Goal: Task Accomplishment & Management: Complete application form

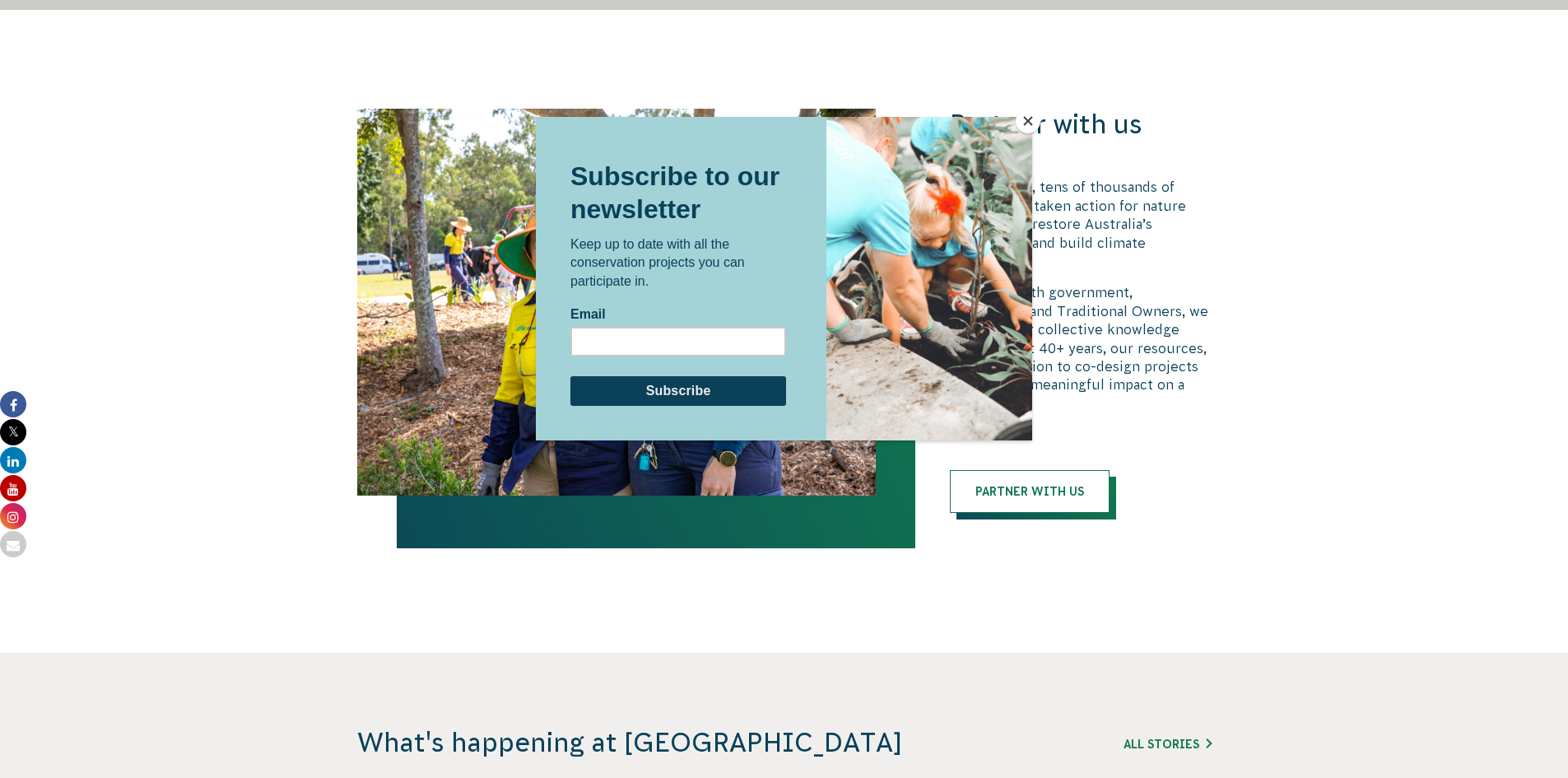
scroll to position [3374, 0]
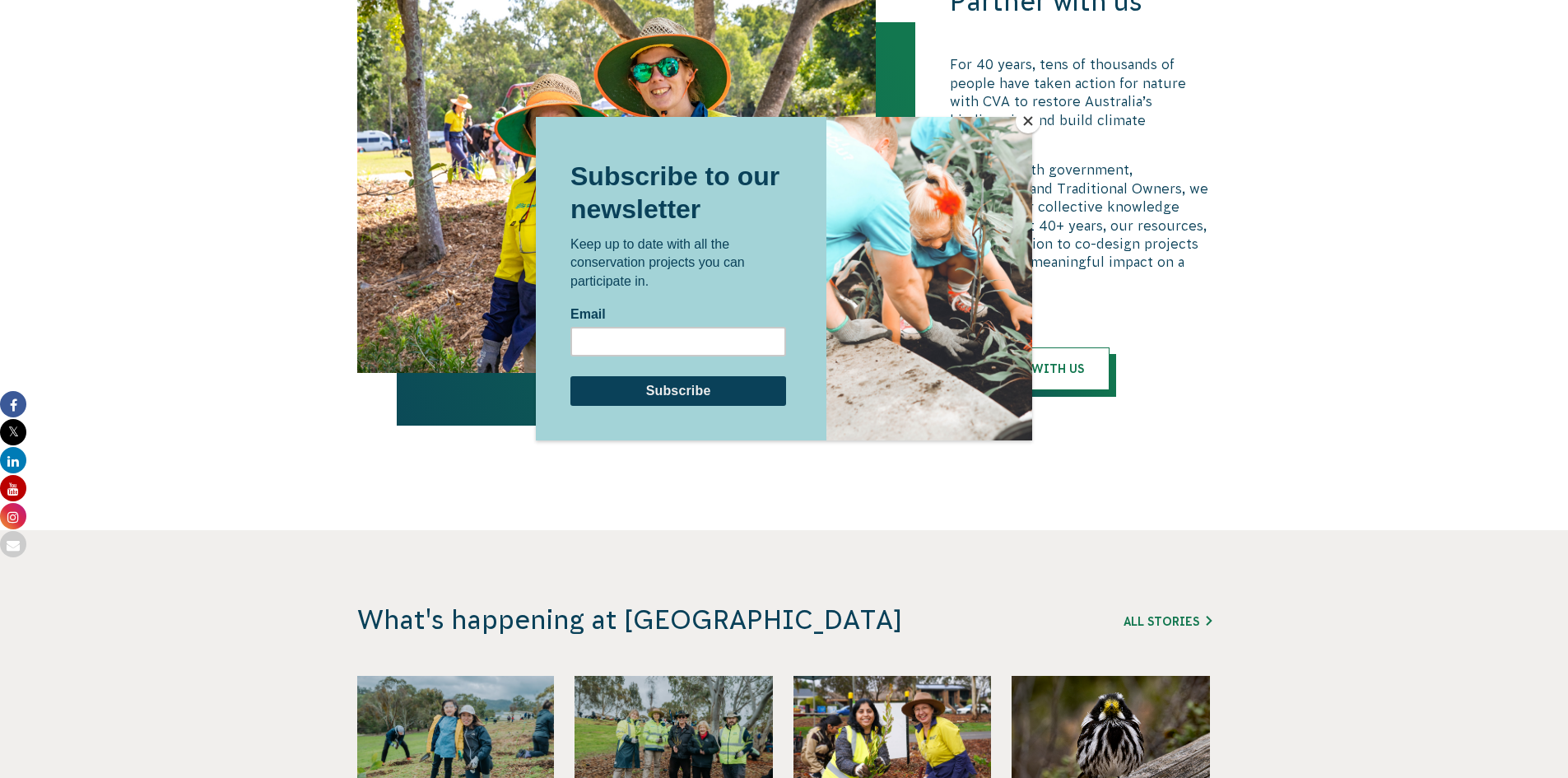
click at [516, 68] on div at bounding box center [784, 389] width 1568 height 778
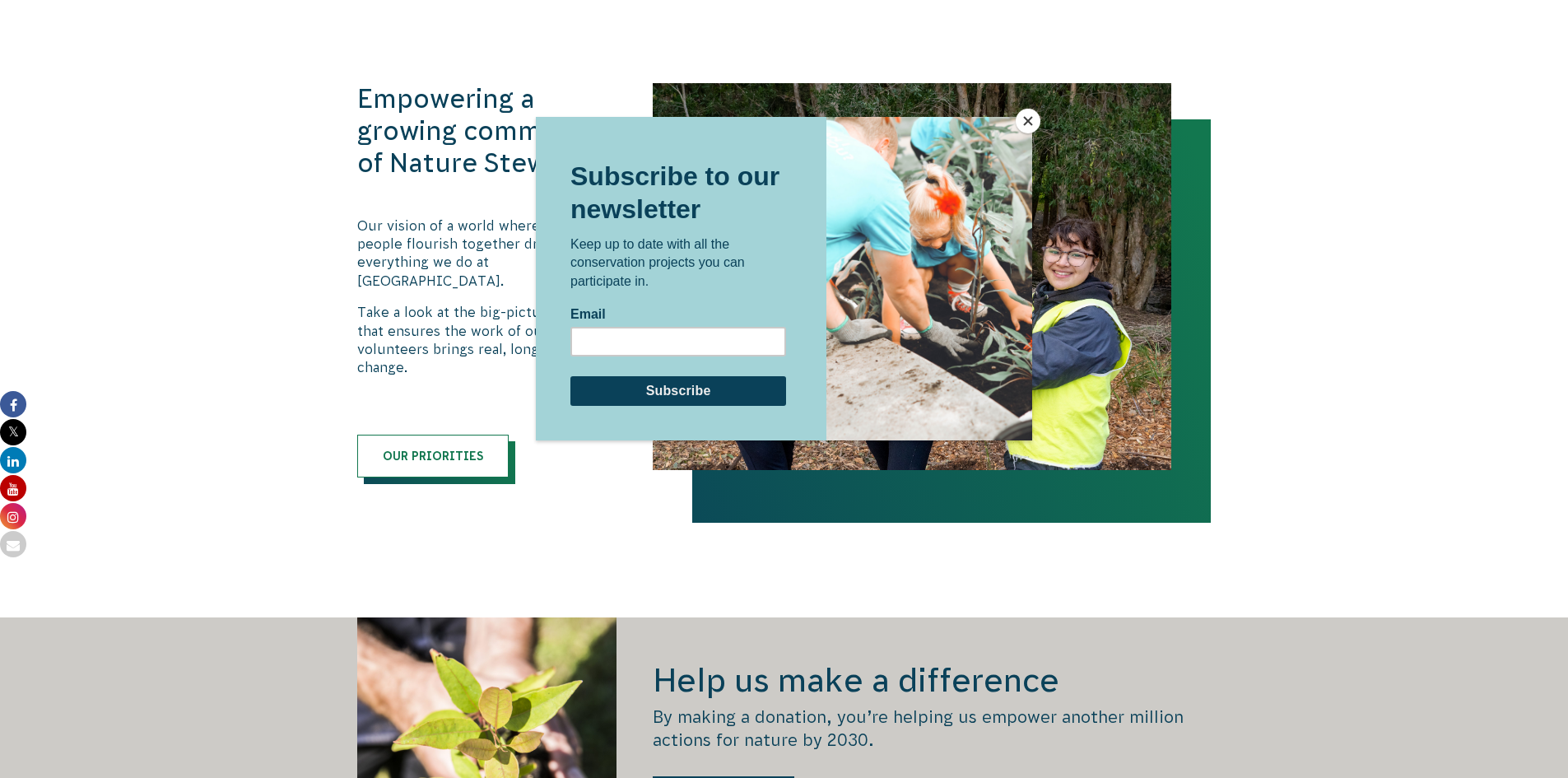
scroll to position [1605, 0]
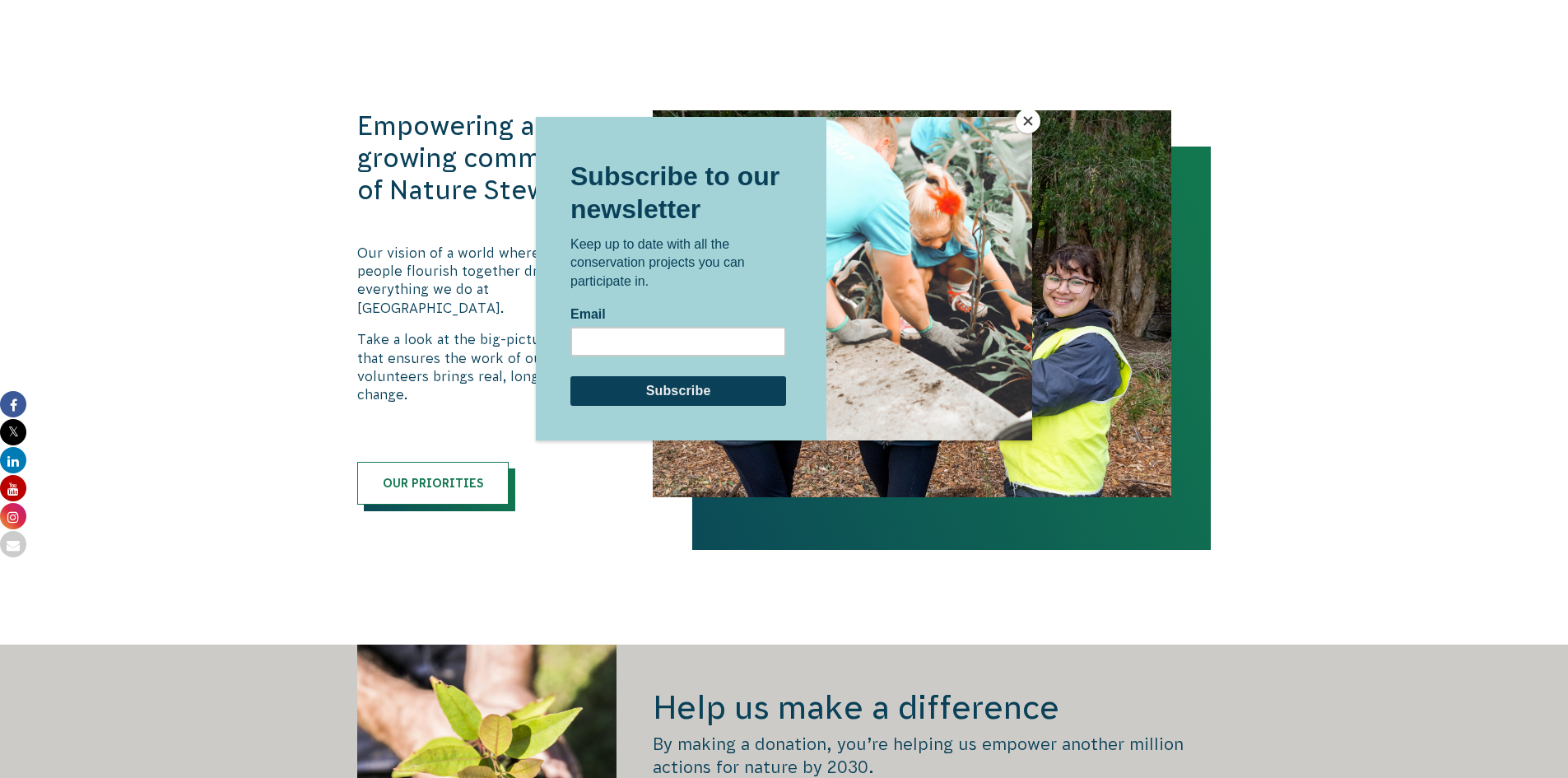
click at [1024, 120] on button "Close" at bounding box center [1028, 120] width 24 height 24
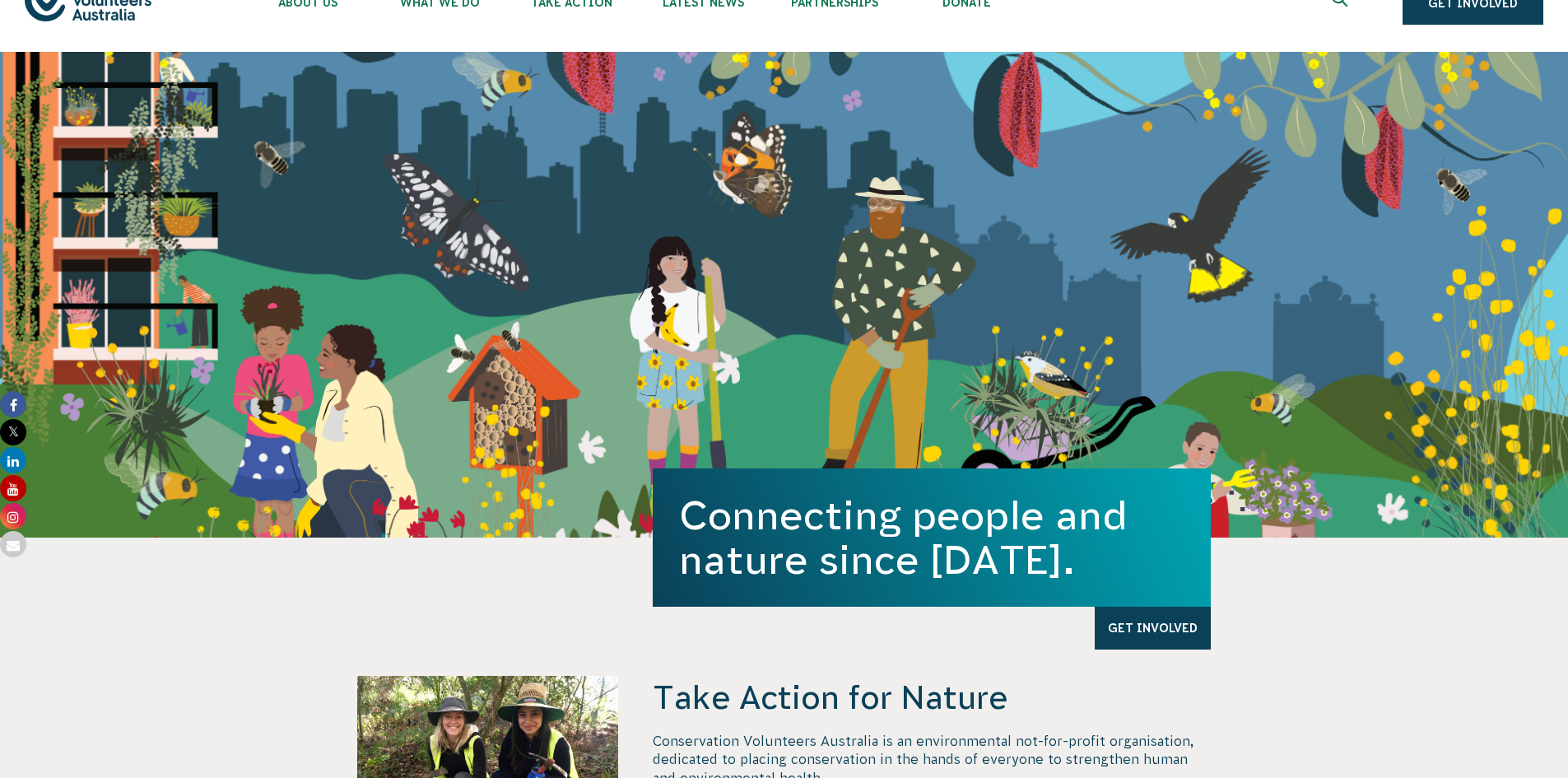
scroll to position [41, 0]
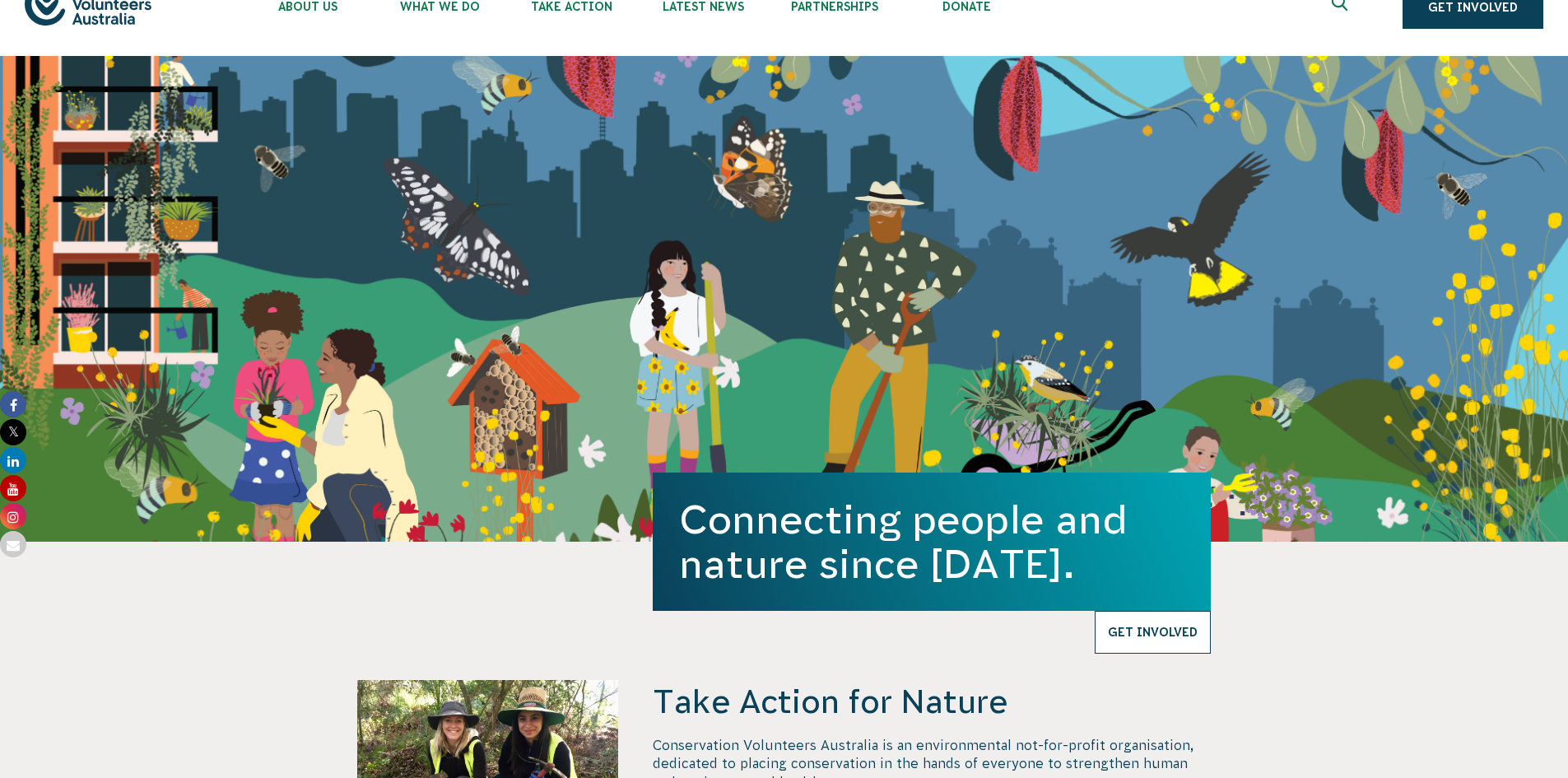
click at [1152, 618] on link "Get Involved" at bounding box center [1153, 631] width 116 height 43
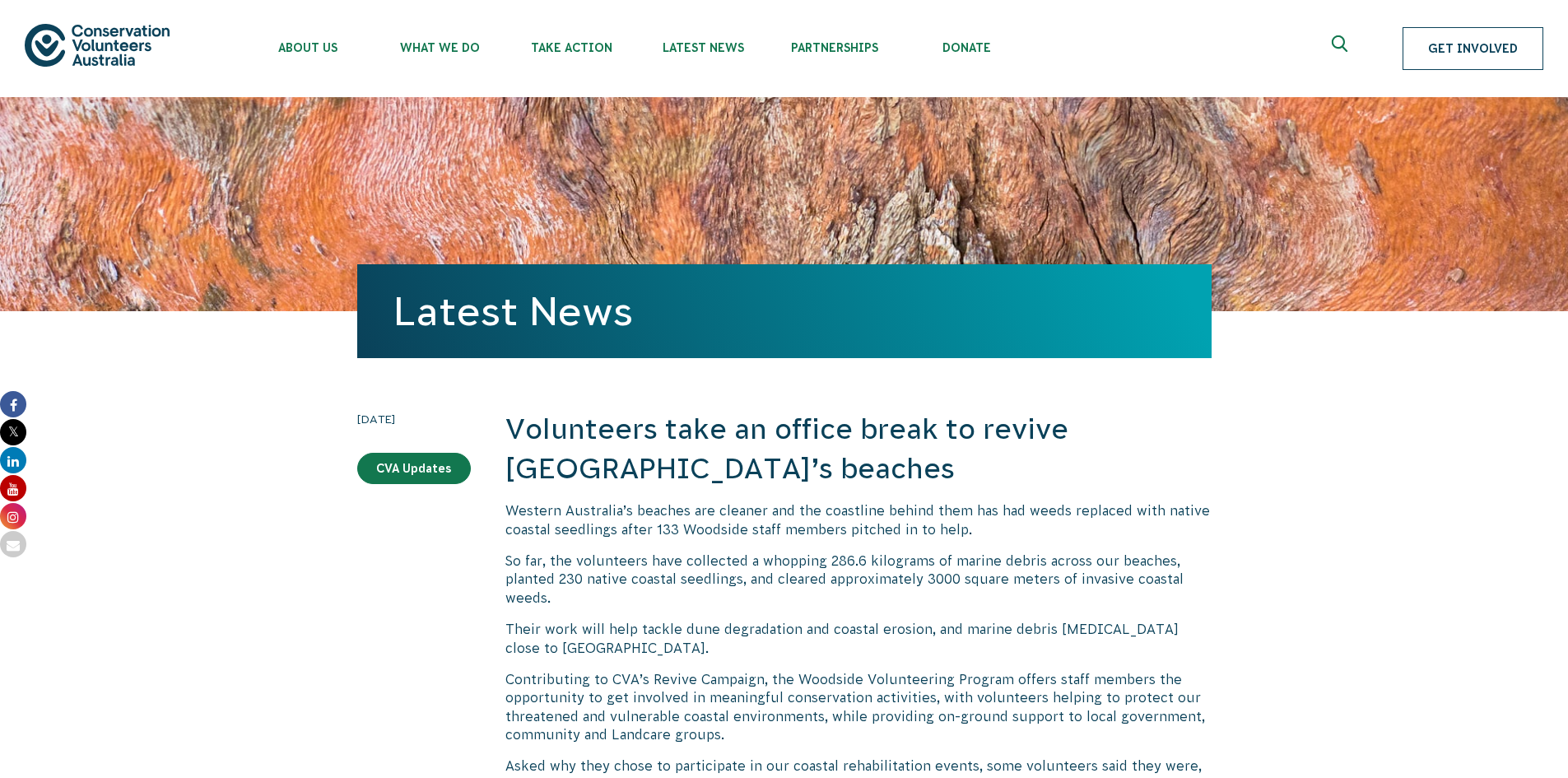
click at [1466, 43] on link "Get Involved" at bounding box center [1473, 48] width 141 height 43
